Goal: Find specific page/section: Find specific page/section

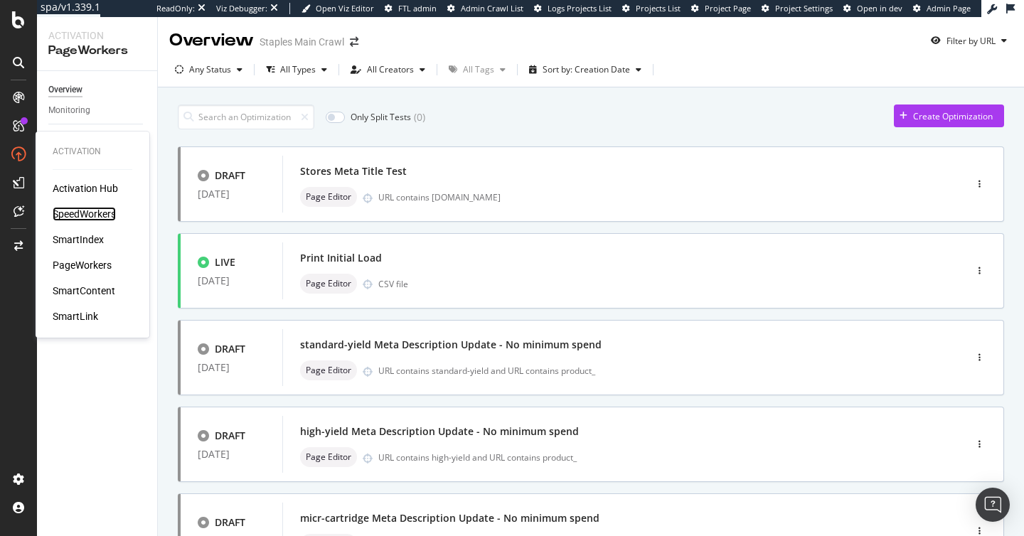
click at [98, 215] on div "SpeedWorkers" at bounding box center [84, 214] width 63 height 14
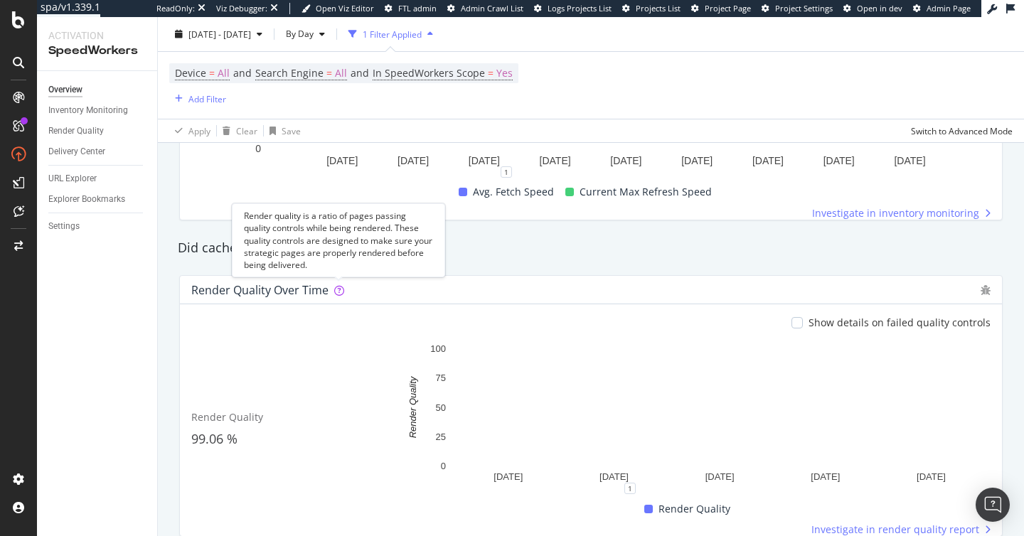
scroll to position [1136, 0]
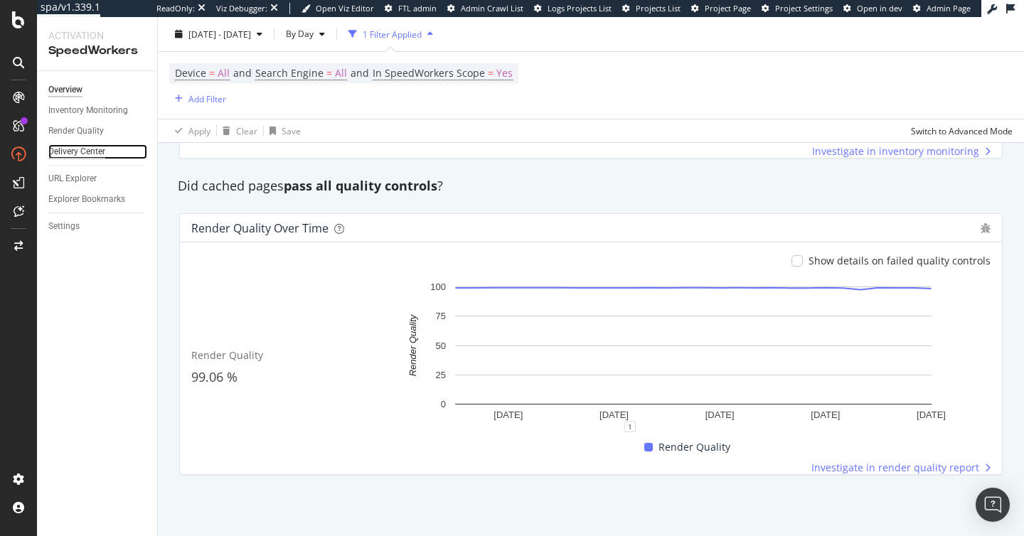
click at [86, 154] on div "Delivery Center" at bounding box center [76, 151] width 57 height 15
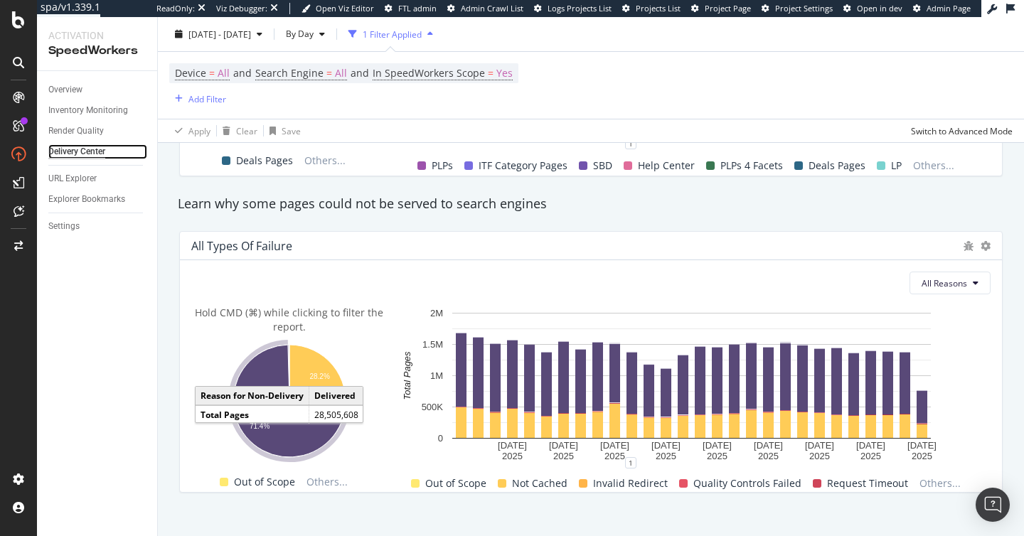
scroll to position [1347, 0]
